Goal: Information Seeking & Learning: Learn about a topic

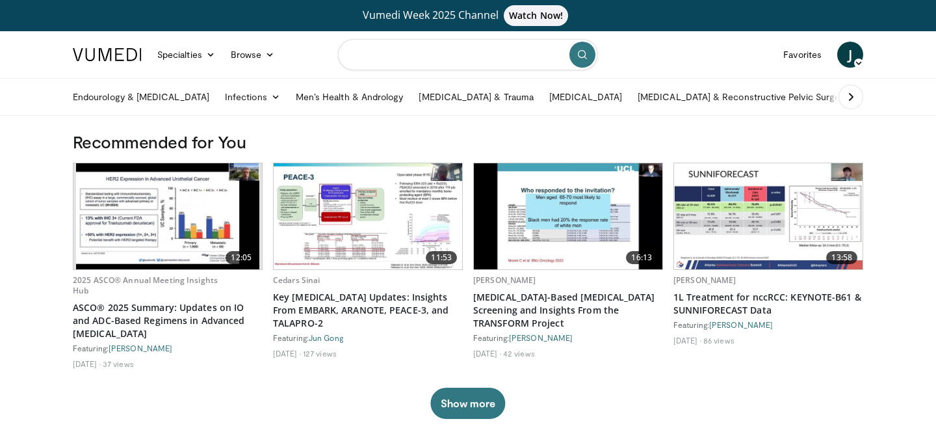
click at [411, 50] on input "Search topics, interventions" at bounding box center [468, 54] width 260 height 31
type input "*****"
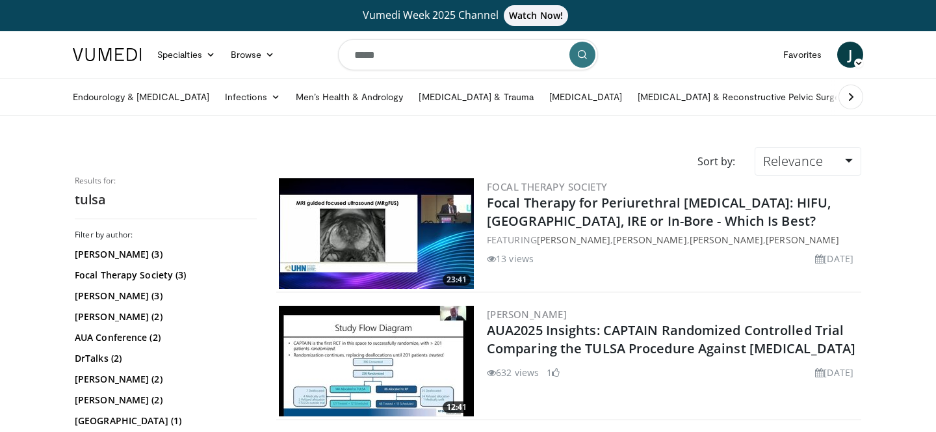
click at [389, 222] on img at bounding box center [376, 233] width 195 height 110
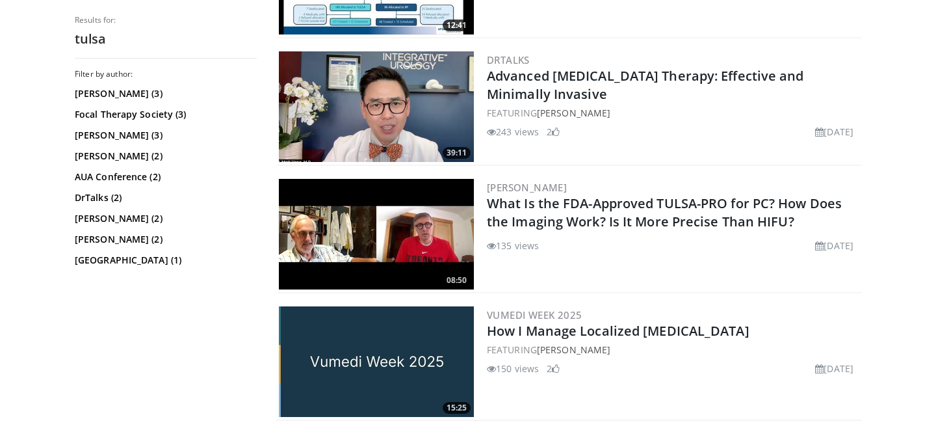
scroll to position [383, 0]
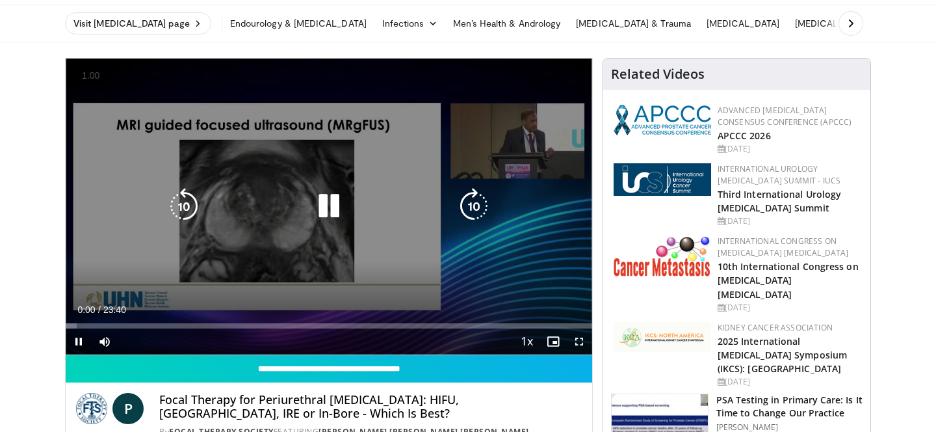
scroll to position [73, 0]
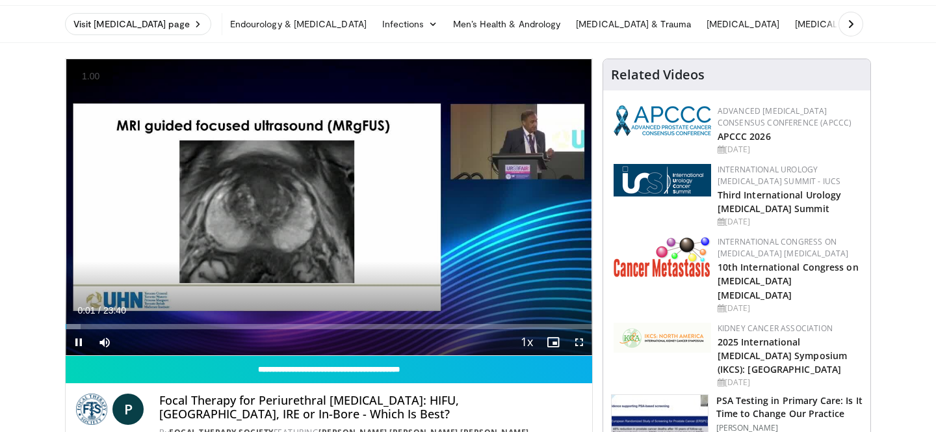
click at [0, 0] on button "+" at bounding box center [0, 0] width 0 height 0
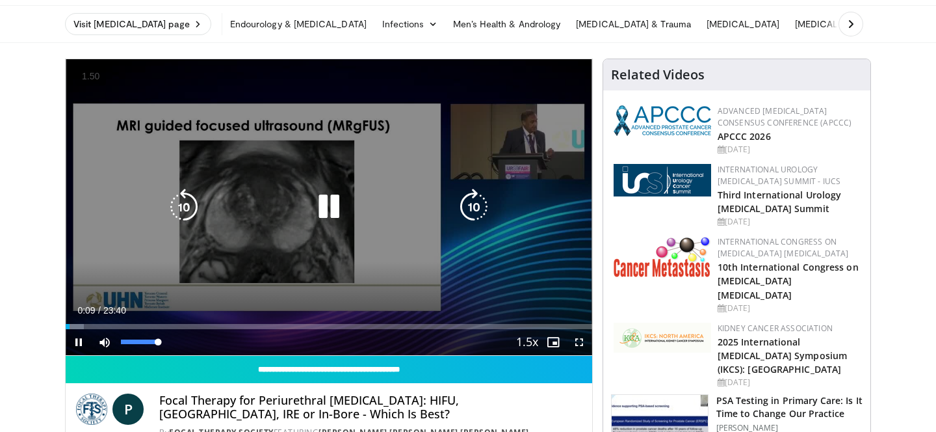
drag, startPoint x: 158, startPoint y: 343, endPoint x: 181, endPoint y: 342, distance: 23.4
click at [181, 342] on div "Mute 100%" at bounding box center [137, 342] width 91 height 26
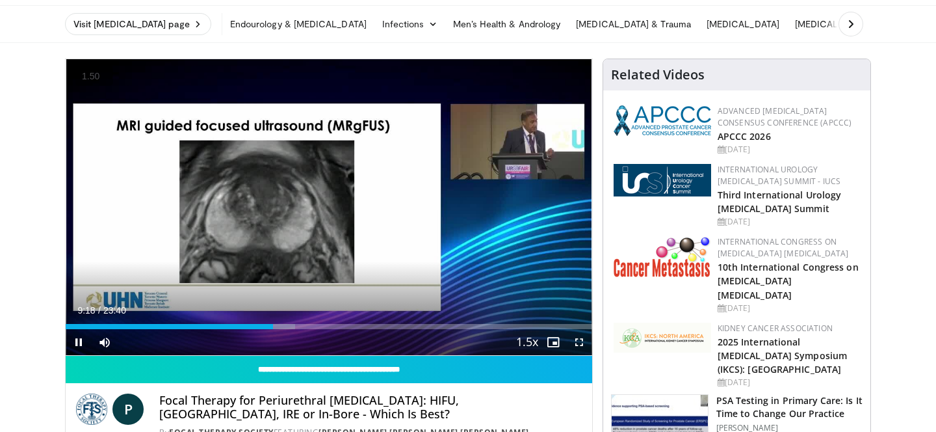
click at [0, 0] on button "+" at bounding box center [0, 0] width 0 height 0
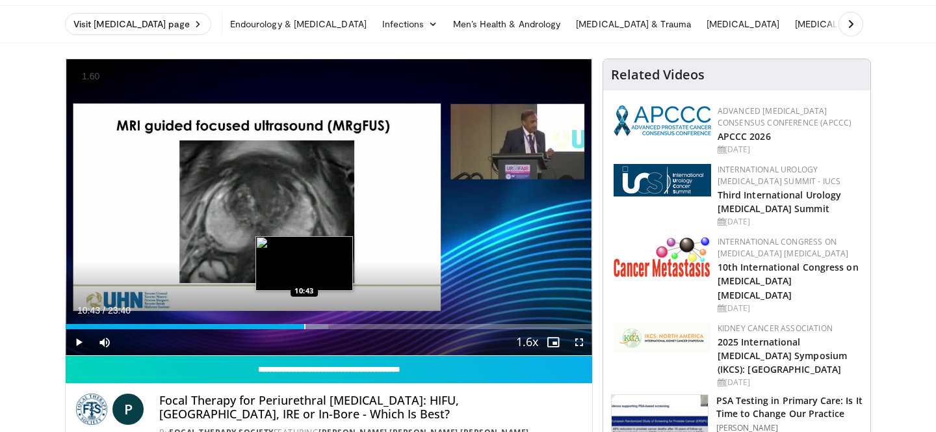
click at [304, 326] on div "Progress Bar" at bounding box center [304, 326] width 1 height 5
click at [302, 328] on div "Progress Bar" at bounding box center [302, 326] width 1 height 5
click at [298, 328] on div "Progress Bar" at bounding box center [298, 326] width 1 height 5
click at [293, 326] on div "Progress Bar" at bounding box center [292, 326] width 1 height 5
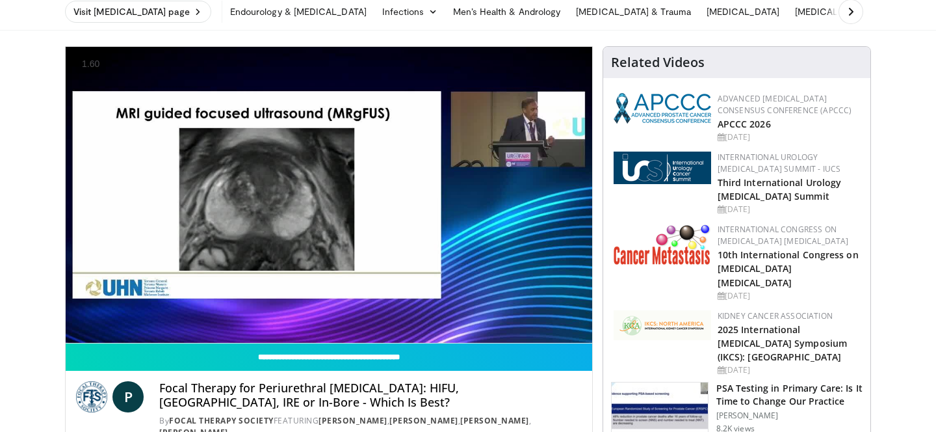
scroll to position [80, 0]
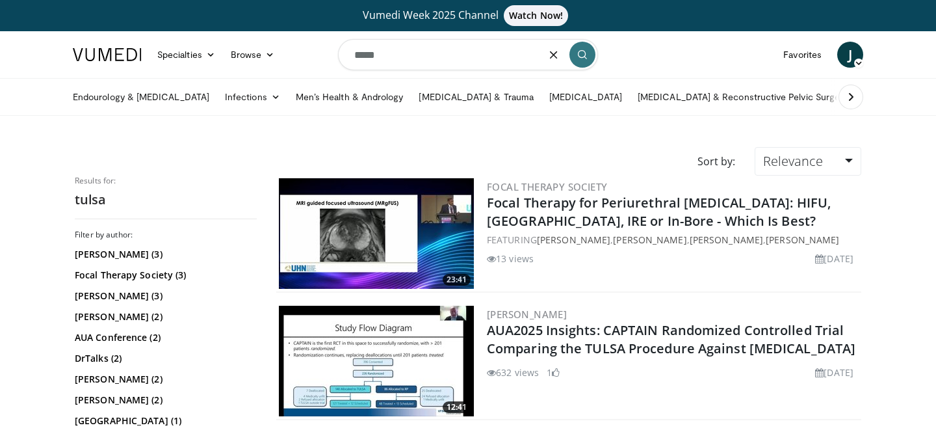
click at [452, 58] on input "*****" at bounding box center [468, 54] width 260 height 31
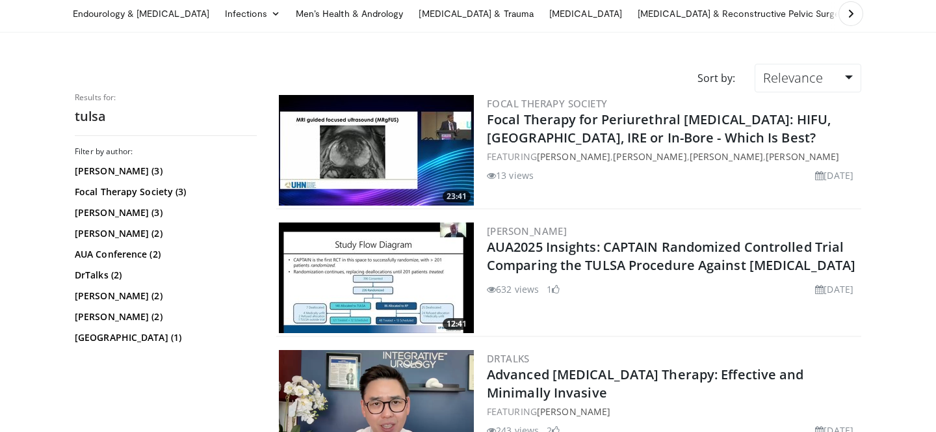
scroll to position [88, 0]
